Goal: Information Seeking & Learning: Learn about a topic

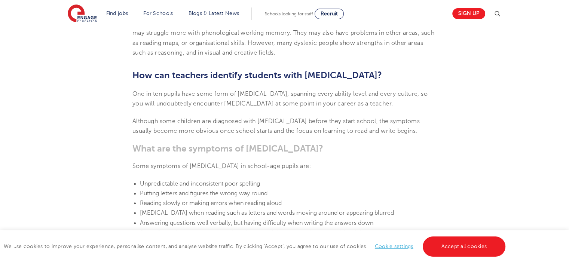
scroll to position [673, 0]
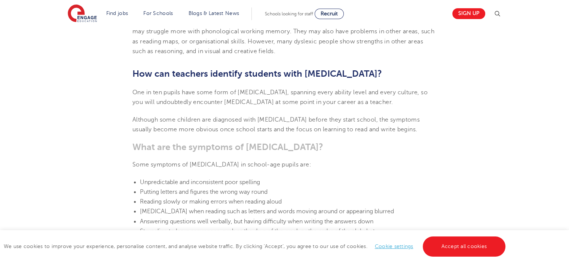
click at [133, 68] on b "How can teachers identify students with [MEDICAL_DATA]?" at bounding box center [256, 73] width 249 height 10
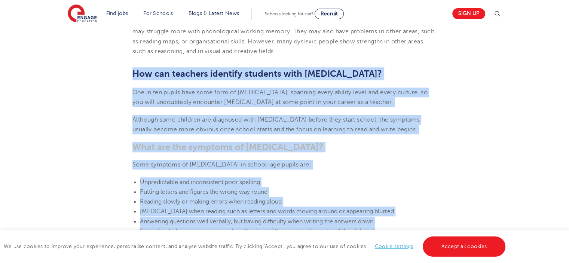
drag, startPoint x: 133, startPoint y: 54, endPoint x: 395, endPoint y: 216, distance: 308.2
copy section "How can teachers identify students with [MEDICAL_DATA]? One in ten pupils have …"
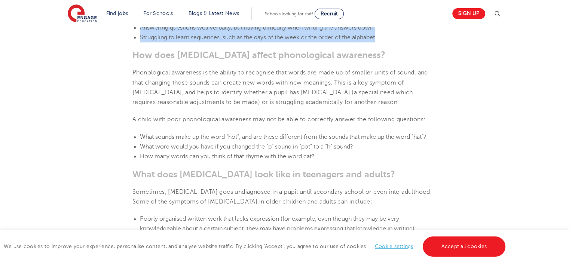
scroll to position [867, 0]
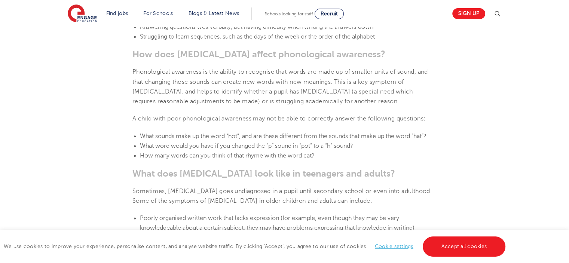
click at [409, 151] on li "How many words can you think of that rhyme with the word cat?" at bounding box center [288, 156] width 296 height 10
click at [301, 262] on div "We use cookies to improve your experience, personalise content, and analyse web…" at bounding box center [284, 246] width 569 height 33
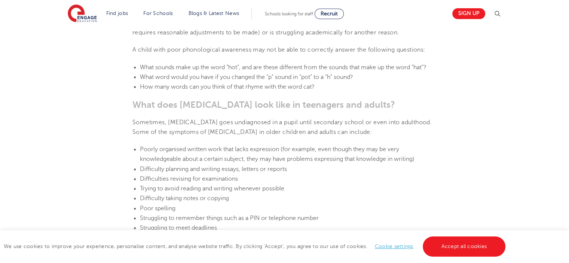
scroll to position [942, 0]
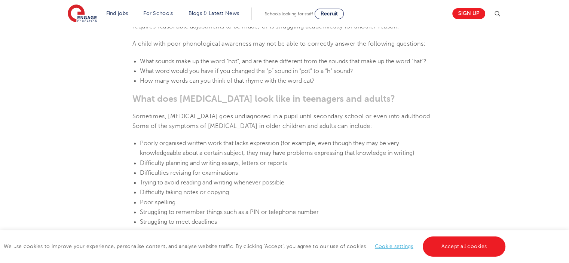
click at [133, 93] on b "What does [MEDICAL_DATA] look like in teenagers and adults?" at bounding box center [263, 98] width 262 height 10
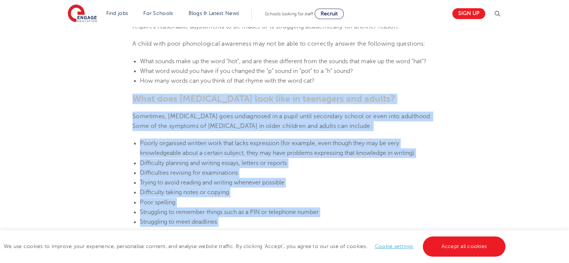
drag, startPoint x: 133, startPoint y: 83, endPoint x: 302, endPoint y: 219, distance: 217.5
click at [302, 219] on section "[DATE] Supporting [MEDICAL_DATA] In Schools: 10 Teaching Strategies | Engage Ho…" at bounding box center [284, 246] width 453 height 1964
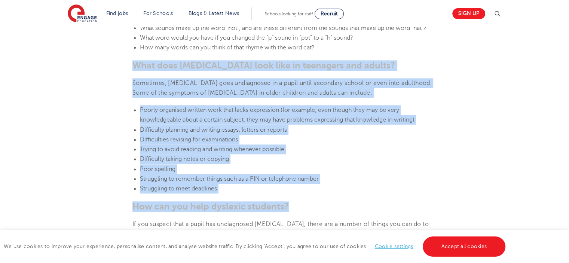
scroll to position [987, 0]
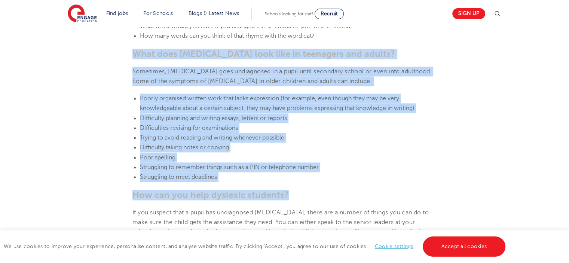
click at [131, 36] on section "[DATE] Supporting [MEDICAL_DATA] In Schools: 10 Teaching Strategies | Engage Ho…" at bounding box center [284, 202] width 453 height 1964
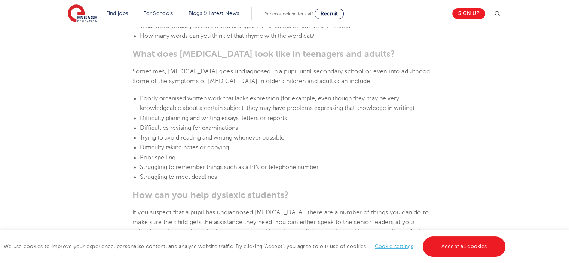
click at [131, 36] on section "[DATE] Supporting [MEDICAL_DATA] In Schools: 10 Teaching Strategies | Engage Ho…" at bounding box center [284, 202] width 453 height 1964
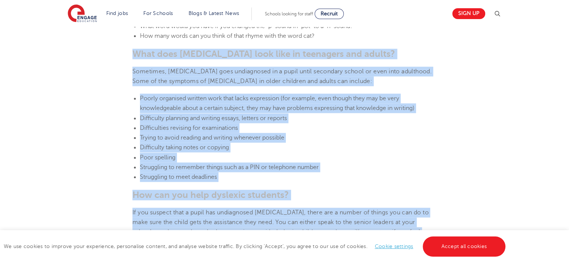
drag, startPoint x: 131, startPoint y: 36, endPoint x: 315, endPoint y: 223, distance: 262.7
click at [315, 223] on section "[DATE] Supporting [MEDICAL_DATA] In Schools: 10 Teaching Strategies | Engage Ho…" at bounding box center [284, 202] width 453 height 1964
copy section "Lore ipsu dolorsit amet cons ad elitseddo eiu tempor? Incididun, utlabore etdo …"
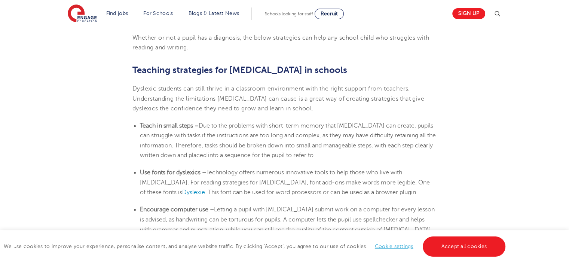
scroll to position [1196, 0]
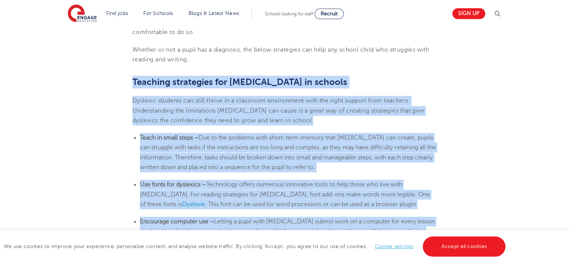
drag, startPoint x: 130, startPoint y: 65, endPoint x: 415, endPoint y: 221, distance: 323.8
copy section "Loremips dolorsitam con adipisci el seddoei Temporin utlabore etd magna aliqua …"
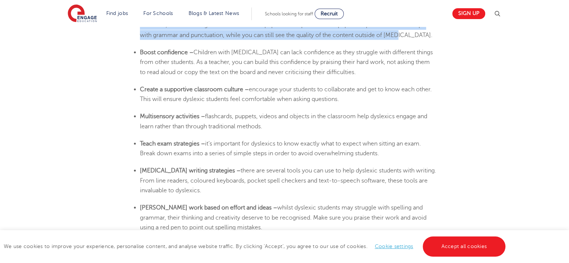
scroll to position [1405, 0]
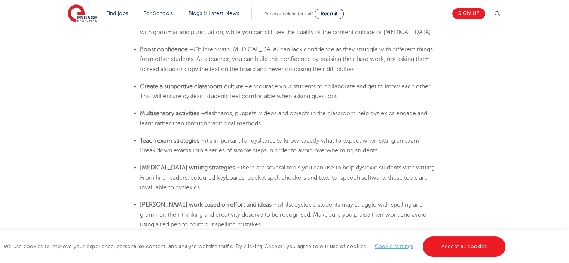
click at [139, 44] on ul "Boost confidence – Children with [MEDICAL_DATA] can lack confidence as they str…" at bounding box center [284, 59] width 304 height 30
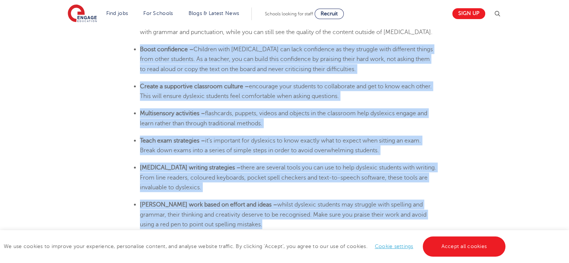
drag, startPoint x: 139, startPoint y: 30, endPoint x: 274, endPoint y: 209, distance: 224.5
copy section "Lorem ipsumdolor – Sitametc adip elitsedd eiu temp incididunt ut labo etdolore …"
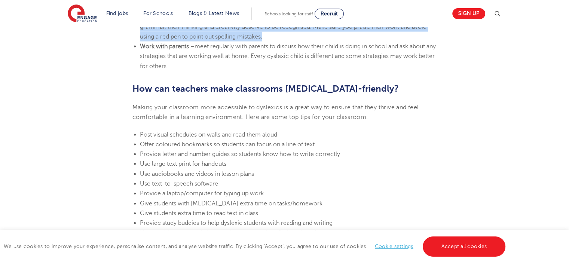
scroll to position [1600, 0]
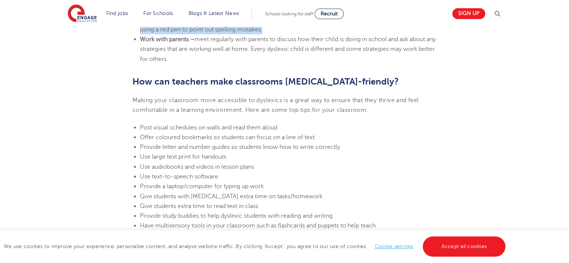
click at [237, 243] on b "What is [MEDICAL_DATA] Awareness Week?" at bounding box center [223, 248] width 183 height 10
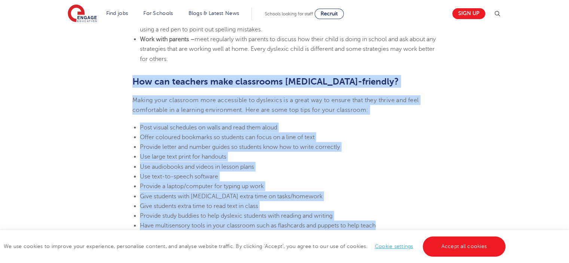
drag, startPoint x: 130, startPoint y: 65, endPoint x: 394, endPoint y: 214, distance: 303.3
copy section "How can teachers make classrooms [MEDICAL_DATA]-friendly? Making your classroom…"
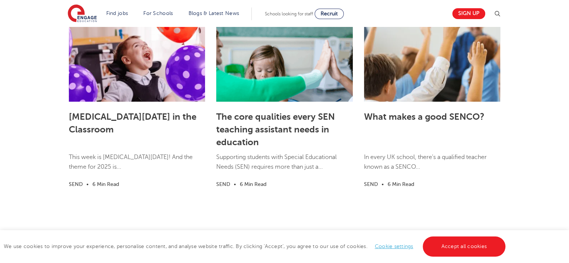
scroll to position [2198, 0]
